Goal: Use online tool/utility: Utilize a website feature to perform a specific function

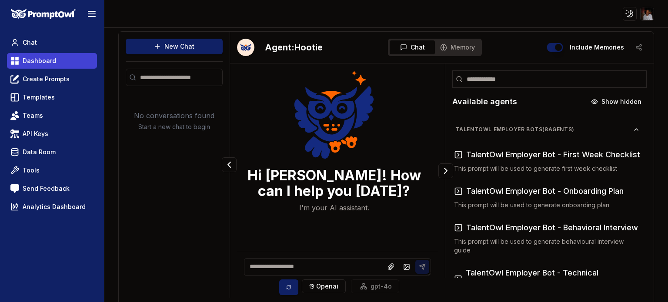
click at [33, 64] on span "Dashboard" at bounding box center [40, 61] width 34 height 9
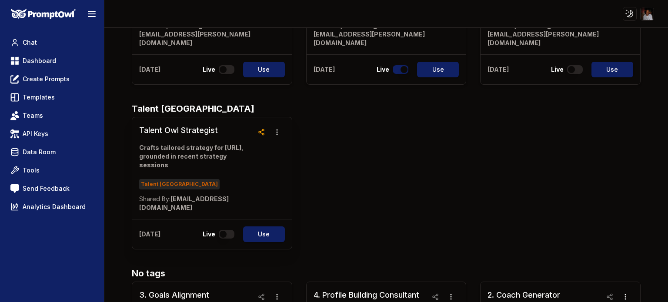
scroll to position [566, 0]
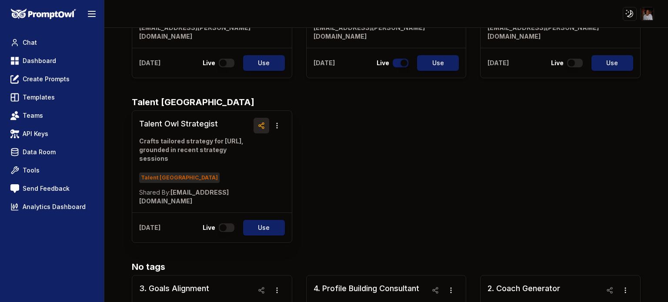
click at [259, 122] on icon "button" at bounding box center [261, 125] width 7 height 7
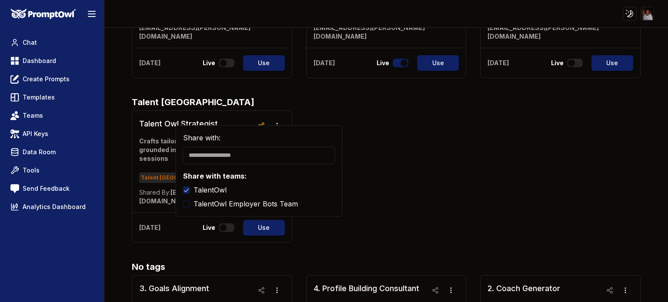
click at [481, 157] on div "Talent Owl Strategist Crafts tailored strategy for [URL], grounded in recent st…" at bounding box center [386, 177] width 509 height 133
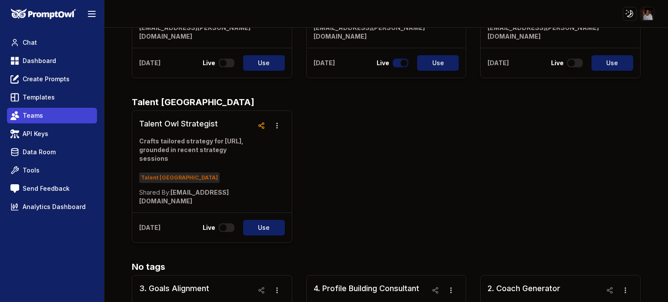
click at [39, 114] on span "Teams" at bounding box center [33, 115] width 20 height 9
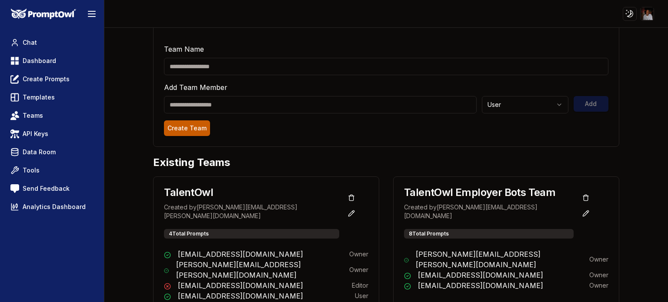
scroll to position [65, 0]
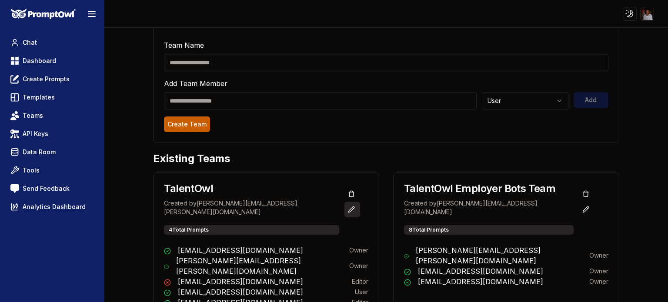
click at [355, 206] on icon at bounding box center [351, 209] width 7 height 7
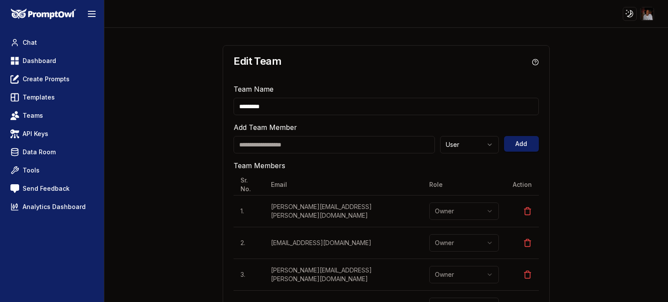
click at [278, 146] on input "email" at bounding box center [334, 144] width 201 height 17
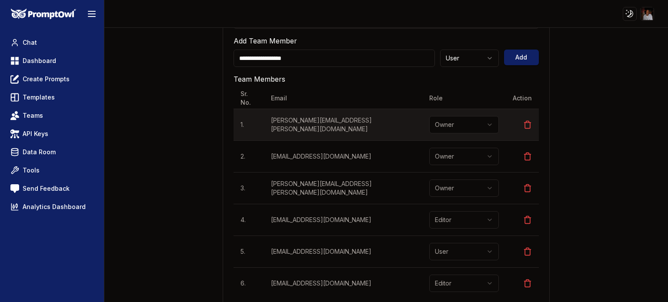
scroll to position [87, 0]
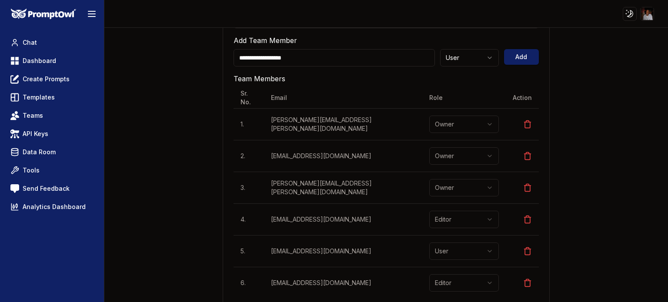
type input "**********"
click at [480, 57] on html "**********" at bounding box center [334, 151] width 668 height 302
click at [517, 55] on button "Add" at bounding box center [521, 57] width 35 height 16
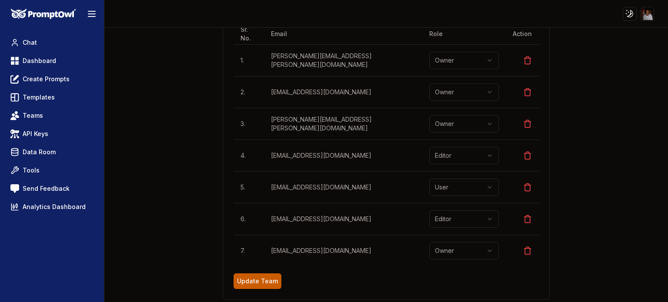
scroll to position [0, 0]
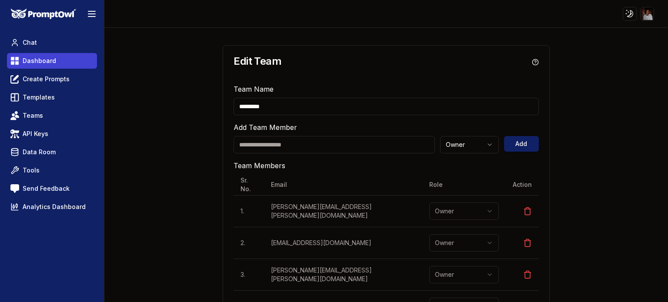
click at [28, 60] on span "Dashboard" at bounding box center [40, 61] width 34 height 9
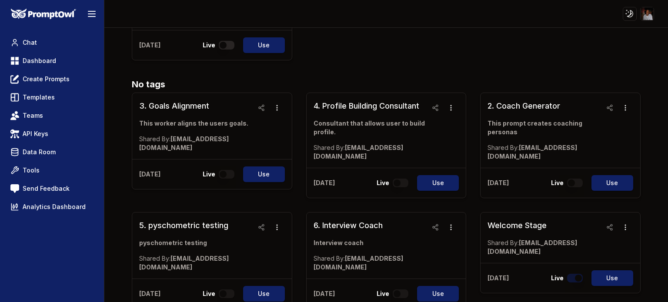
scroll to position [783, 0]
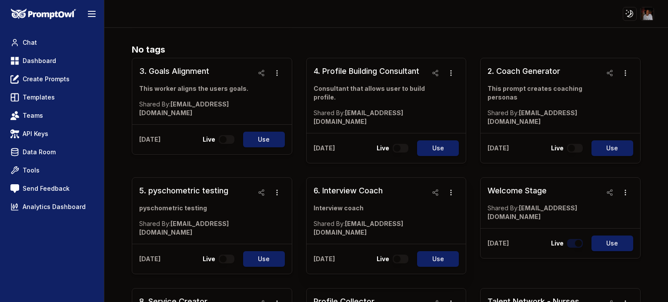
click at [359, 185] on h3 "6. Interview Coach" at bounding box center [371, 191] width 114 height 12
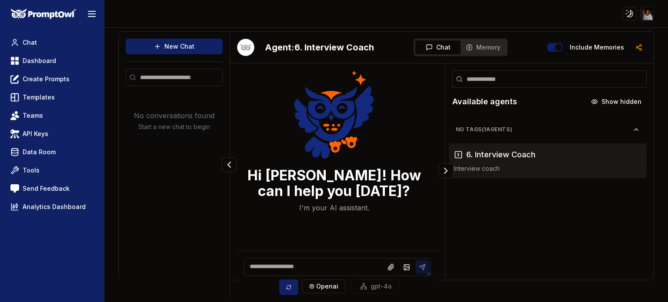
scroll to position [0, 0]
click at [285, 269] on textarea at bounding box center [337, 267] width 187 height 18
type textarea "*****"
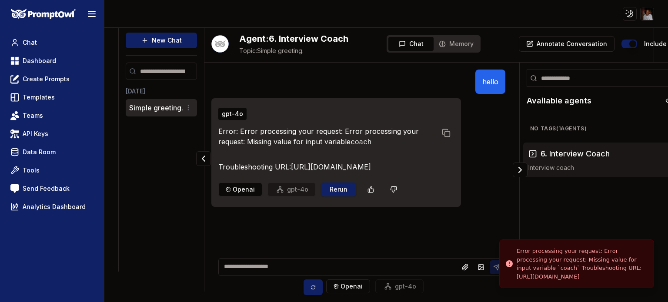
scroll to position [12, 0]
